Goal: Check status: Check status

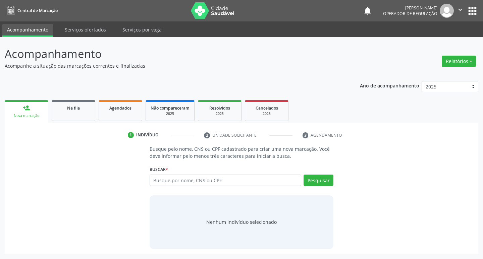
click at [304, 175] on button "Pesquisar" at bounding box center [319, 180] width 30 height 11
click at [163, 180] on input "text" at bounding box center [226, 180] width 152 height 11
click at [211, 185] on input "text" at bounding box center [226, 180] width 152 height 11
type input "702907529647272"
click at [321, 180] on button "Pesquisar" at bounding box center [319, 180] width 30 height 11
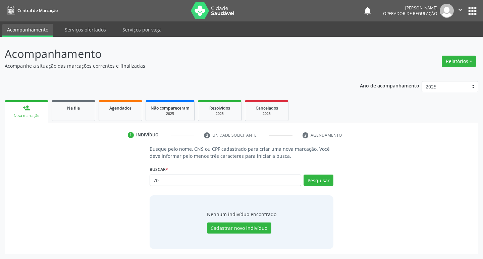
type input "7"
type input "702907529647272"
click at [317, 181] on button "Pesquisar" at bounding box center [319, 180] width 30 height 11
click at [59, 113] on link "Na fila" at bounding box center [74, 110] width 44 height 21
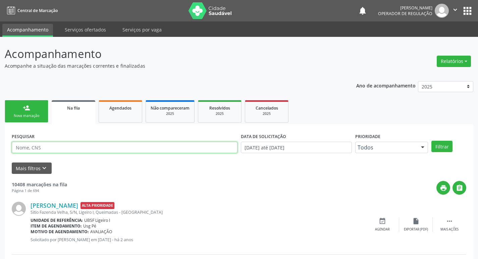
click at [67, 146] on input "text" at bounding box center [125, 147] width 226 height 11
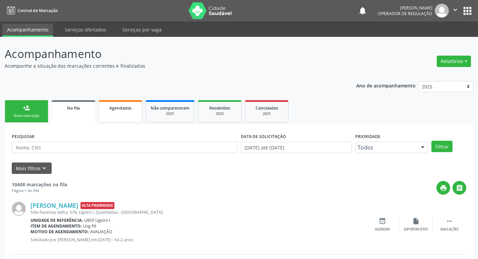
click at [119, 111] on div "Agendados" at bounding box center [121, 107] width 34 height 7
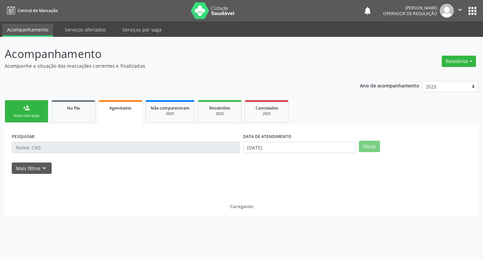
click at [119, 111] on div "Agendados" at bounding box center [120, 107] width 34 height 7
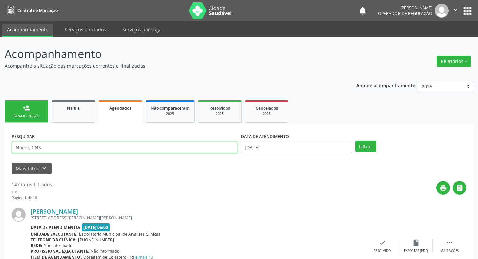
click at [92, 145] on input "text" at bounding box center [125, 147] width 226 height 11
type input "[PERSON_NAME]"
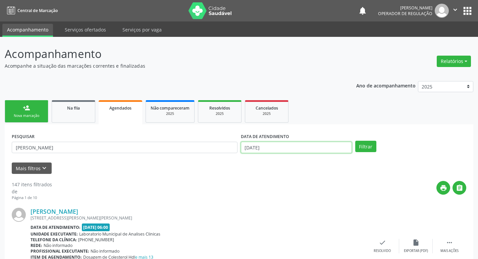
click at [258, 147] on input "[DATE]" at bounding box center [296, 147] width 111 height 11
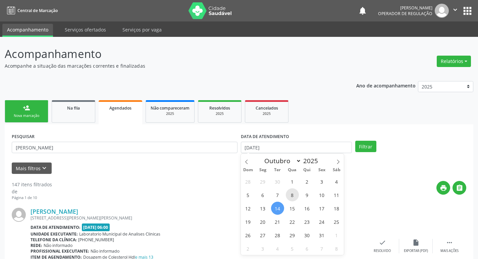
click at [291, 193] on span "8" at bounding box center [292, 195] width 13 height 13
type input "[DATE]"
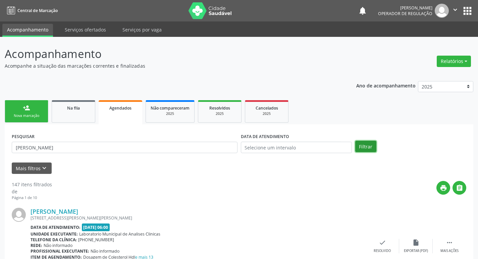
click at [365, 145] on button "Filtrar" at bounding box center [365, 146] width 21 height 11
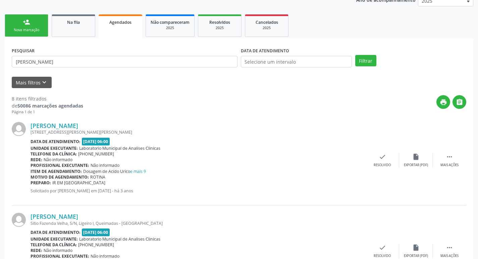
scroll to position [10, 0]
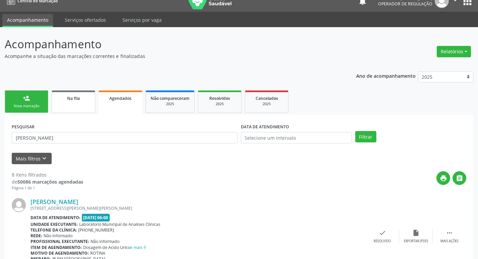
click at [73, 106] on link "Na fila" at bounding box center [74, 102] width 44 height 22
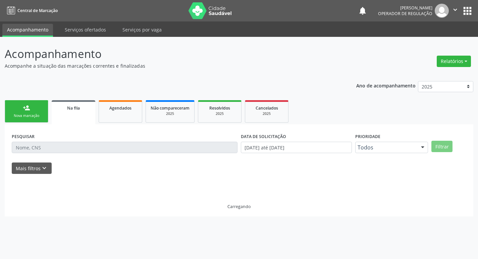
scroll to position [0, 0]
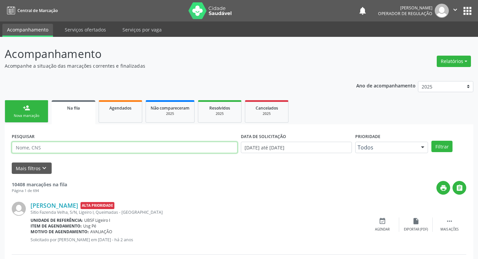
click at [87, 150] on input "text" at bounding box center [125, 147] width 226 height 11
type input "[PERSON_NAME]"
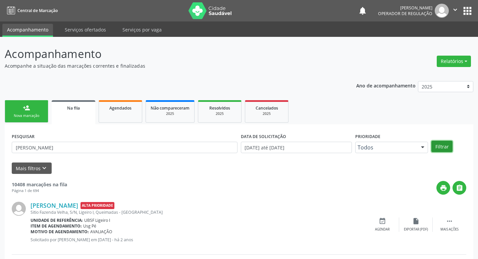
click at [433, 145] on button "Filtrar" at bounding box center [441, 146] width 21 height 11
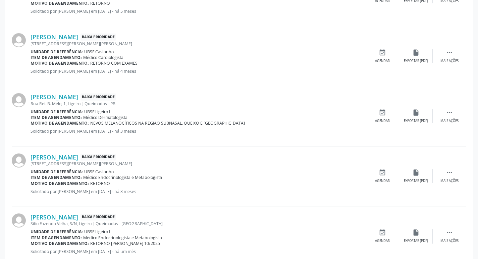
scroll to position [254, 0]
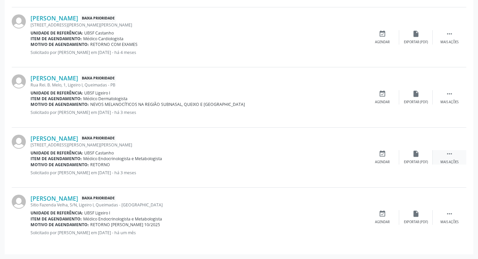
click at [452, 154] on icon "" at bounding box center [449, 153] width 7 height 7
click at [380, 157] on icon "cancel" at bounding box center [382, 153] width 7 height 7
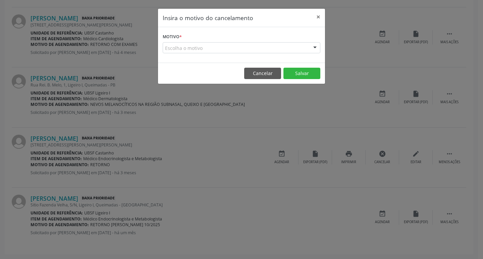
click at [190, 48] on div "Escolha o motivo" at bounding box center [242, 47] width 158 height 11
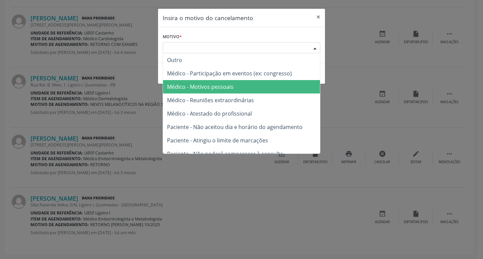
click at [214, 88] on span "Médico - Motivos pessoais" at bounding box center [200, 86] width 66 height 7
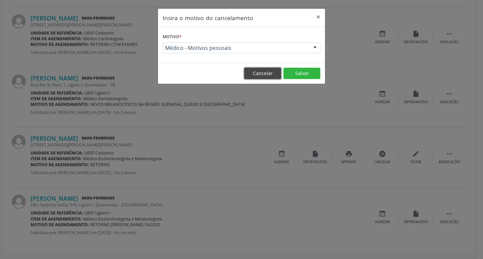
click at [256, 69] on button "Cancelar" at bounding box center [262, 73] width 37 height 11
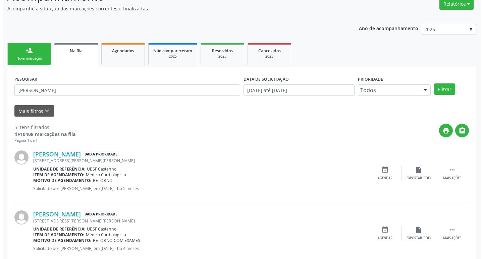
scroll to position [0, 0]
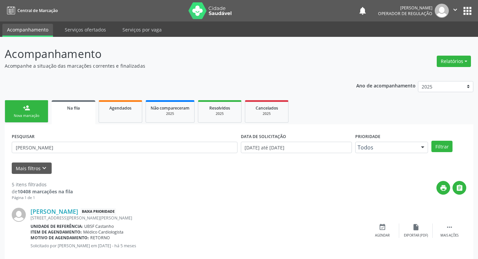
click at [32, 115] on div "Nova marcação" at bounding box center [27, 115] width 34 height 5
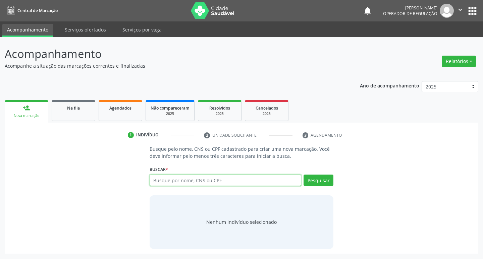
drag, startPoint x: 165, startPoint y: 179, endPoint x: 158, endPoint y: 179, distance: 6.7
click at [164, 179] on input "text" at bounding box center [226, 180] width 152 height 11
